Goal: Browse casually: Explore the website without a specific task or goal

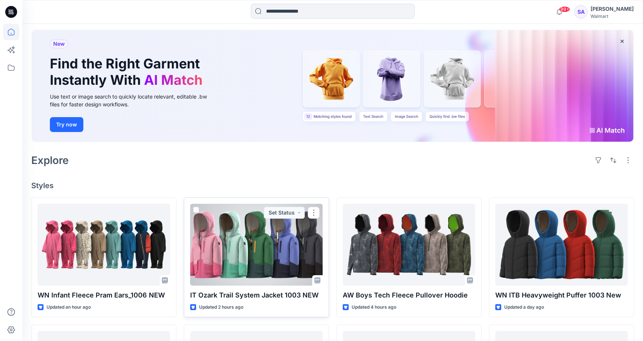
scroll to position [45, 0]
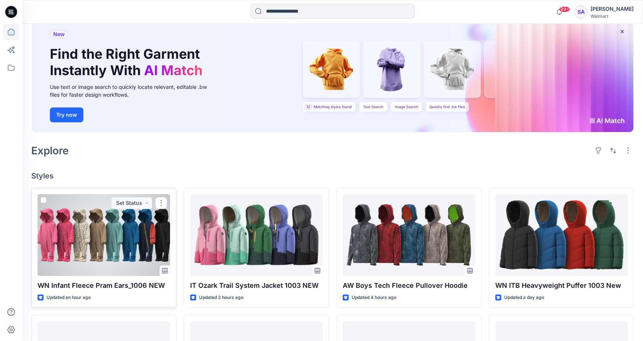
click at [80, 256] on div at bounding box center [104, 235] width 132 height 82
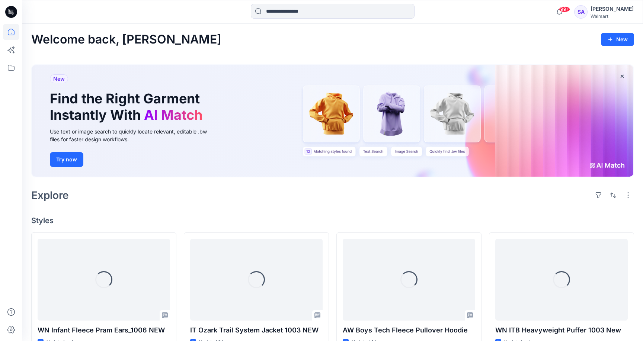
scroll to position [45, 0]
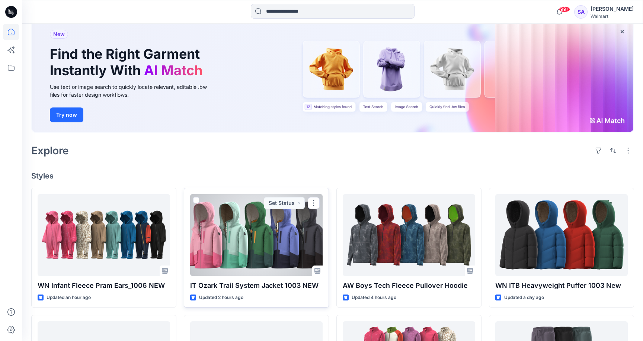
click at [239, 257] on div at bounding box center [256, 235] width 132 height 82
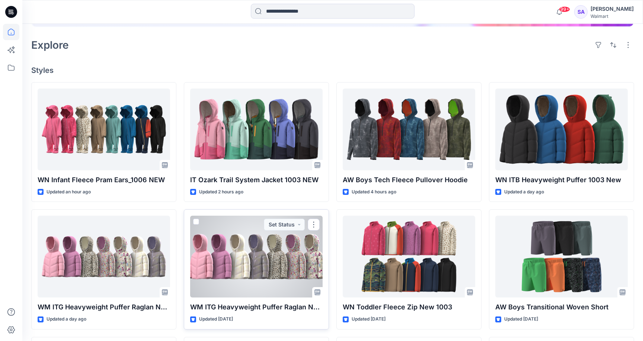
scroll to position [161, 0]
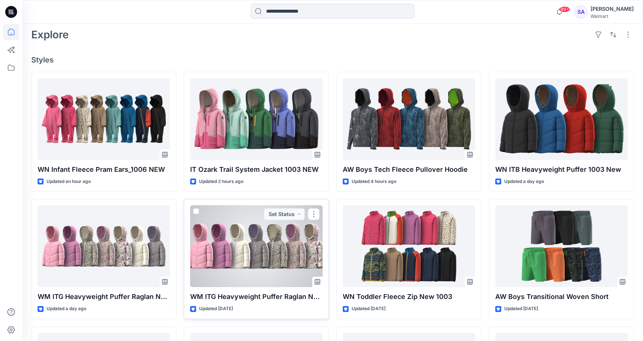
click at [223, 250] on div at bounding box center [256, 246] width 132 height 82
